Goal: Task Accomplishment & Management: Manage account settings

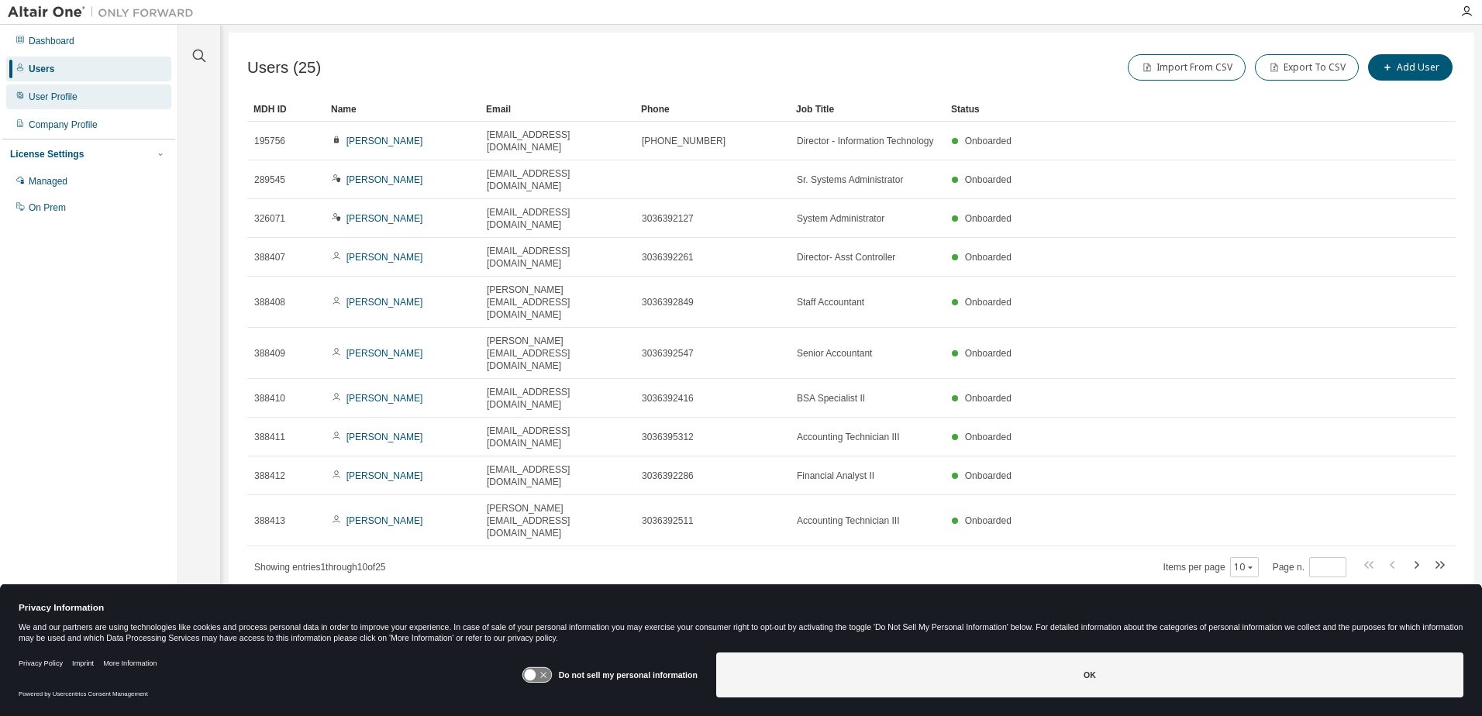
click at [47, 90] on div "User Profile" at bounding box center [88, 96] width 165 height 25
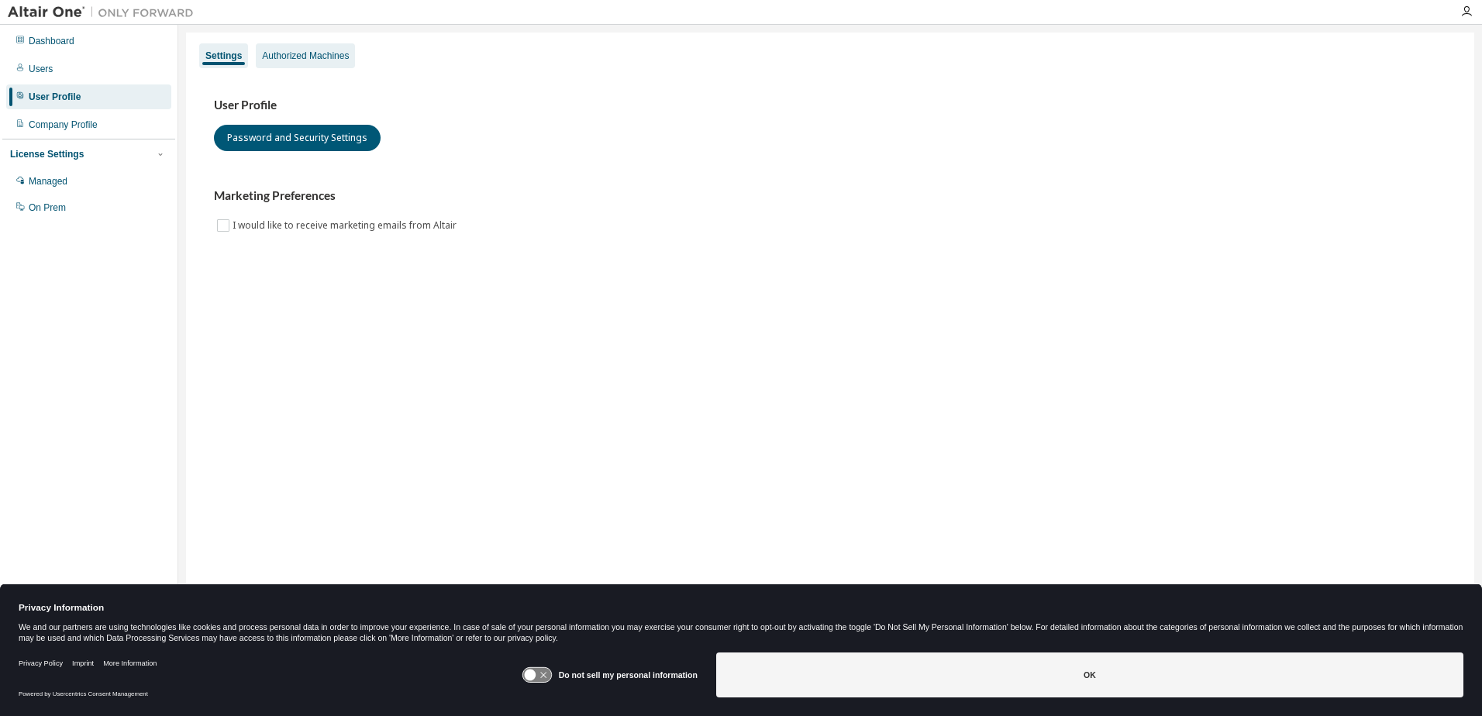
click at [329, 62] on div "Authorized Machines" at bounding box center [305, 55] width 99 height 25
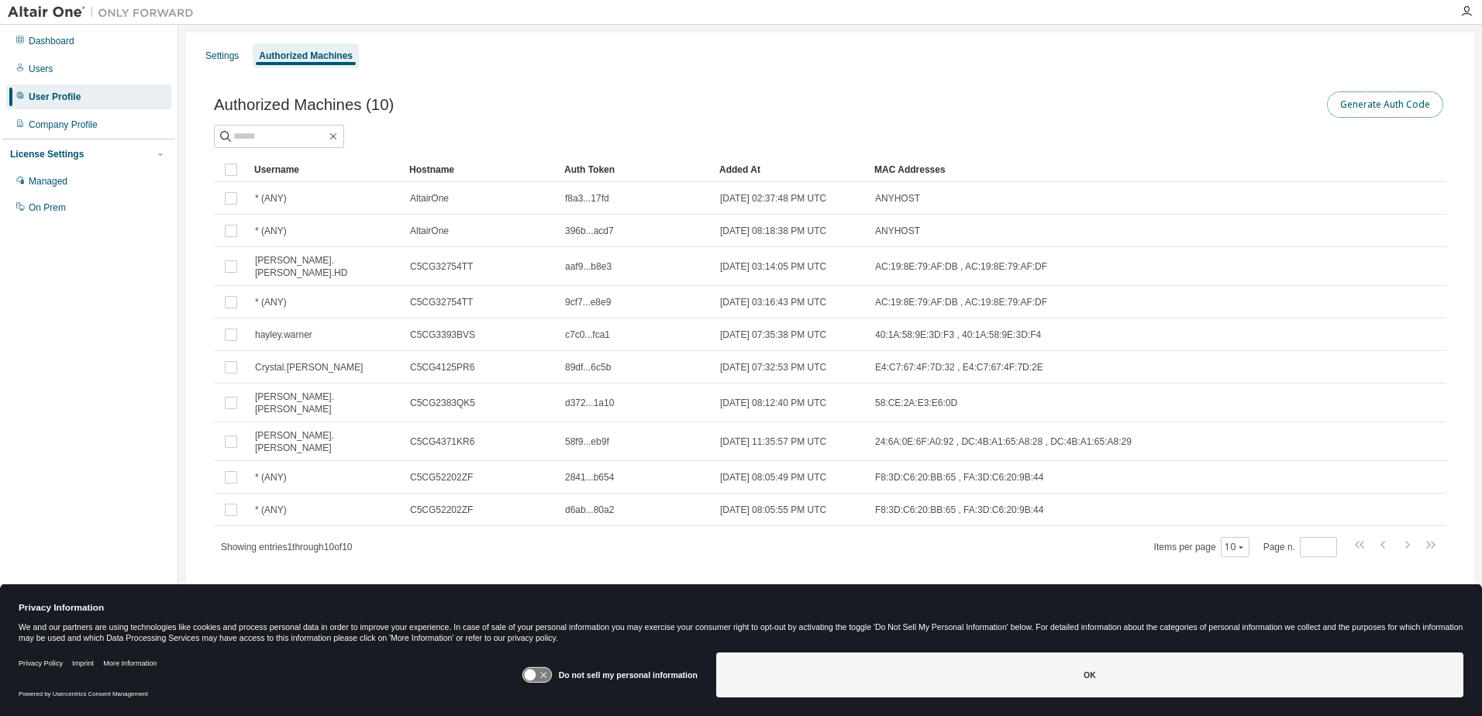
click at [1333, 104] on button "Generate Auth Code" at bounding box center [1385, 104] width 116 height 26
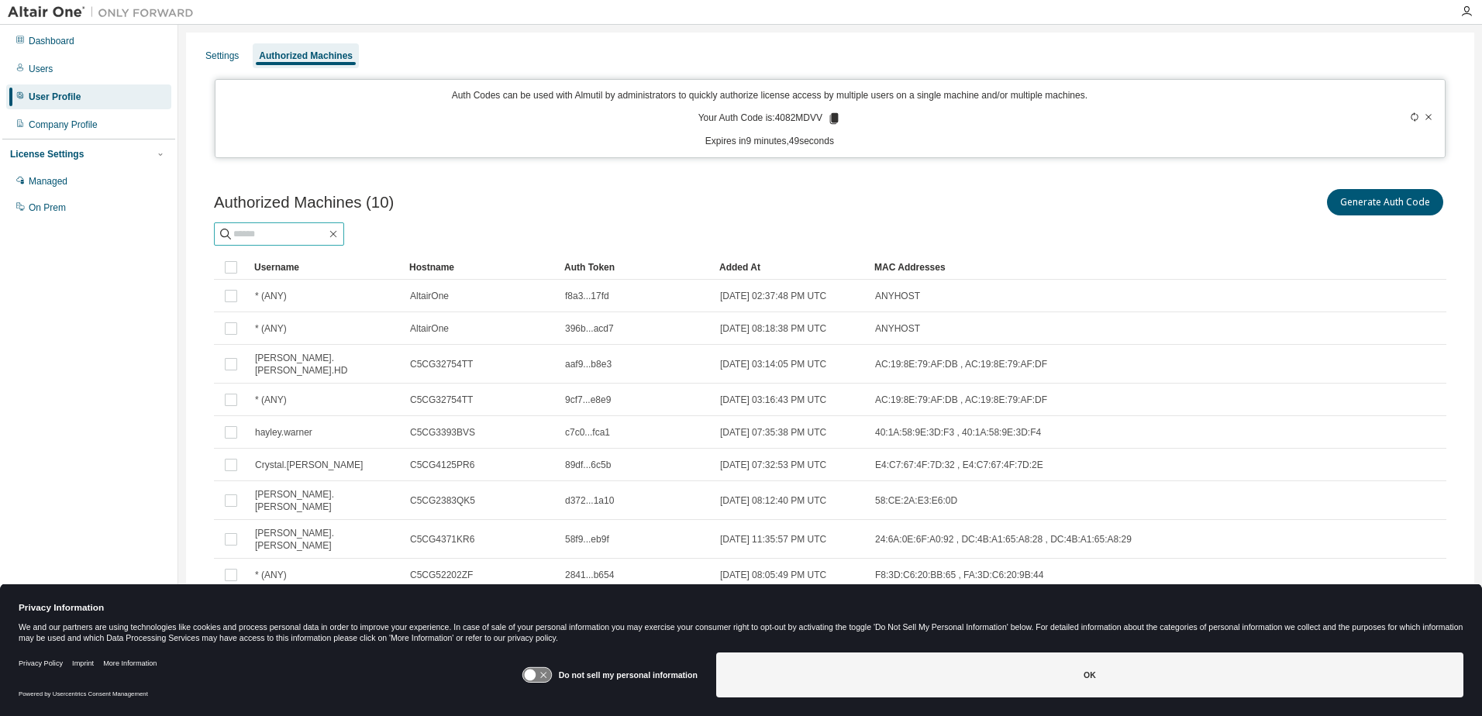
click at [301, 237] on input "text" at bounding box center [279, 234] width 93 height 16
type input "***"
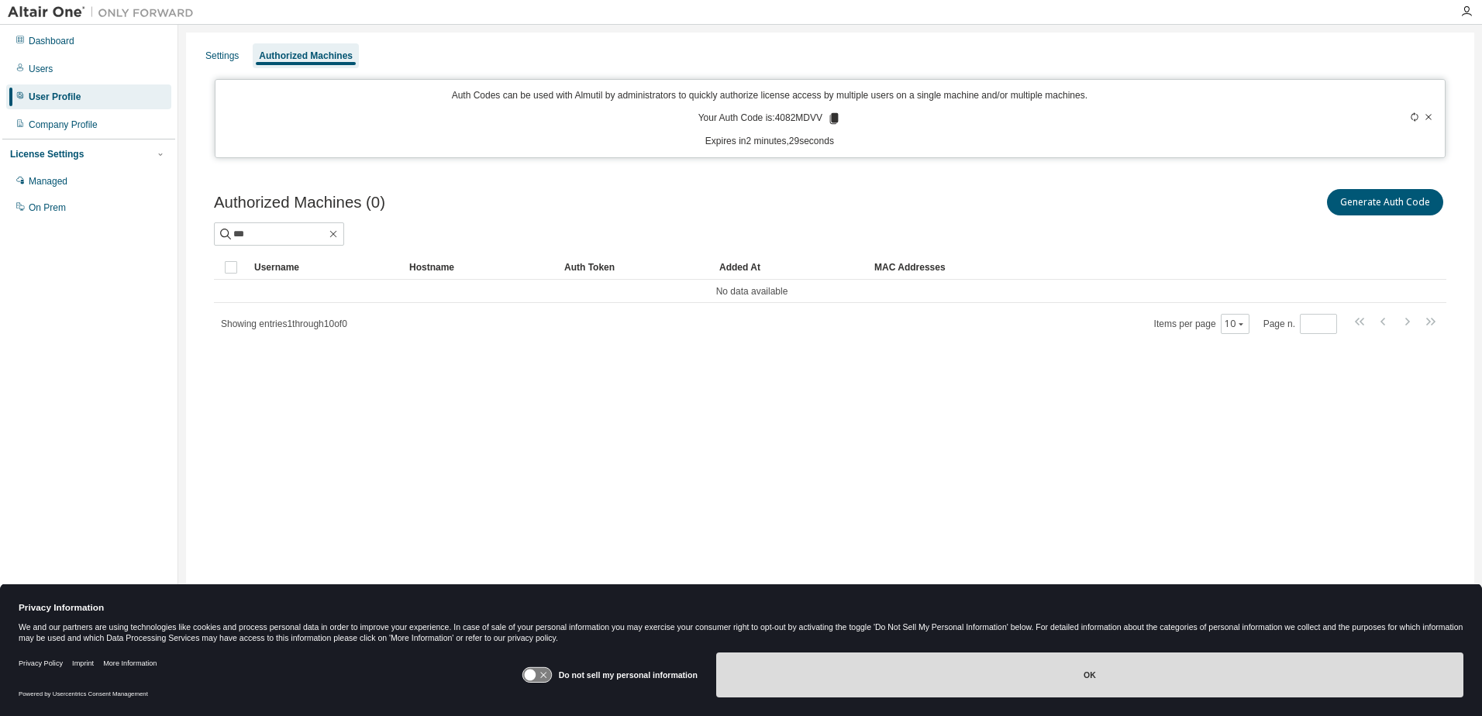
click at [1168, 684] on button "OK" at bounding box center [1089, 675] width 747 height 45
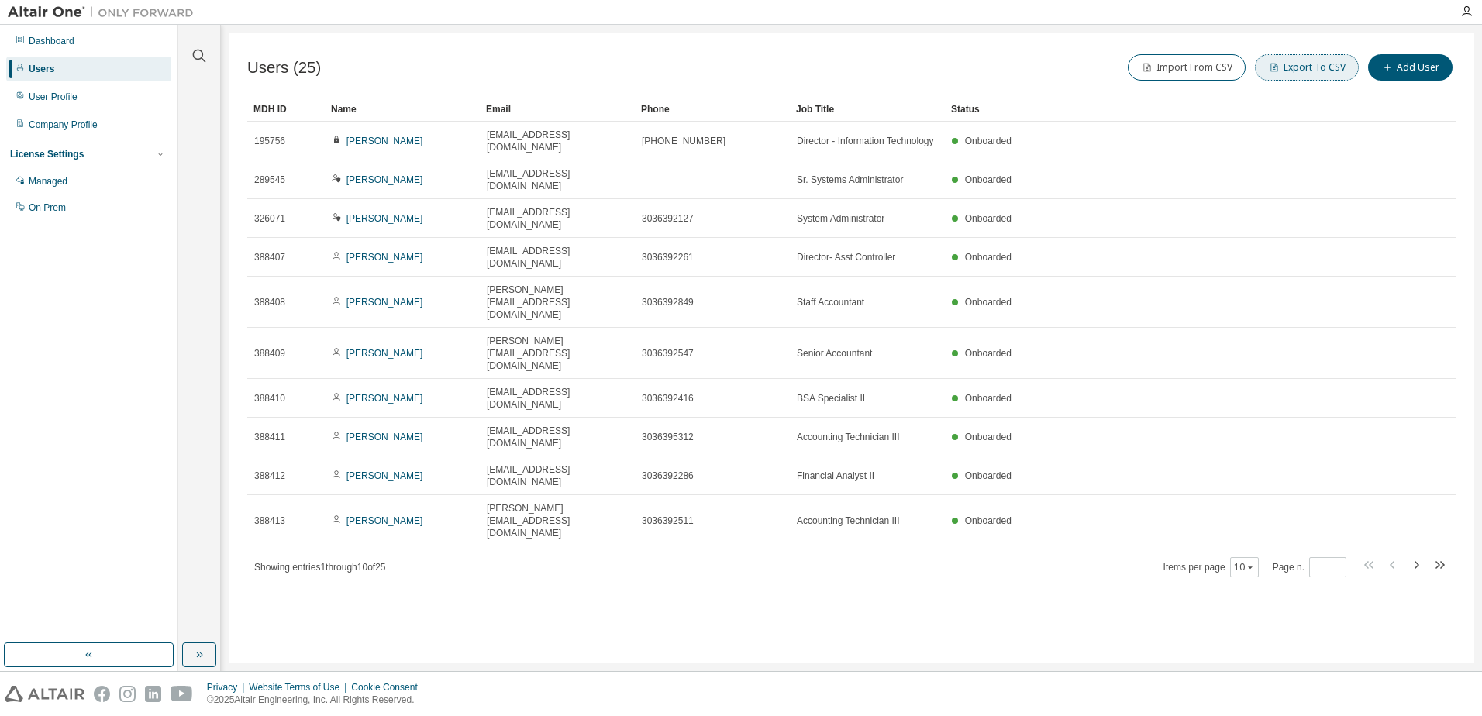
click at [1292, 72] on button "Export To CSV" at bounding box center [1307, 67] width 104 height 26
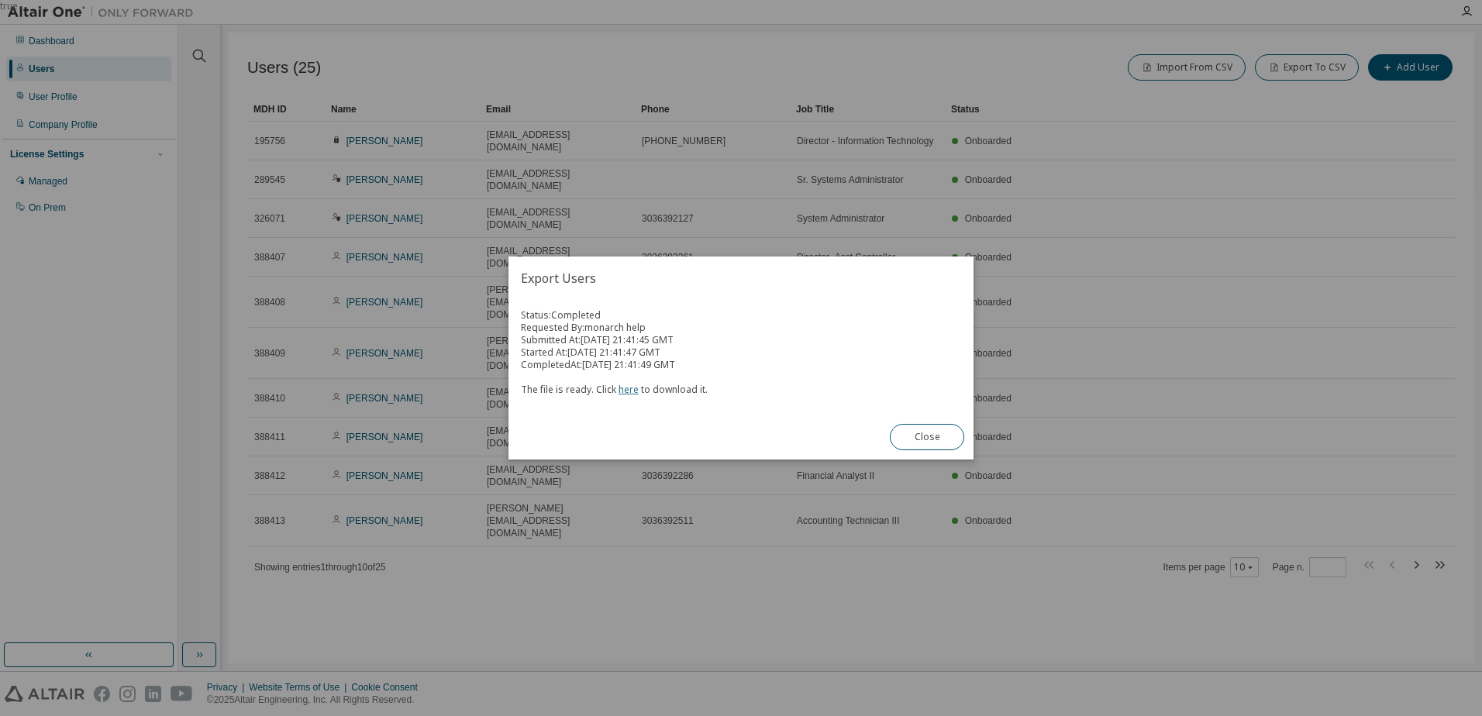
click at [626, 385] on link "here" at bounding box center [629, 389] width 20 height 13
click at [935, 440] on button "Close" at bounding box center [927, 437] width 74 height 26
